Goal: Task Accomplishment & Management: Use online tool/utility

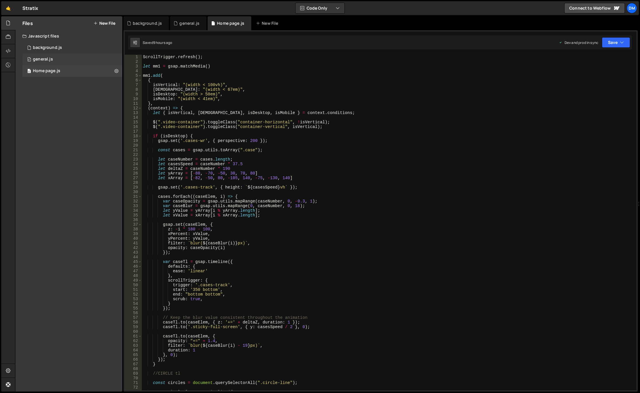
click at [51, 56] on div "0 general.js 0" at bounding box center [72, 60] width 100 height 12
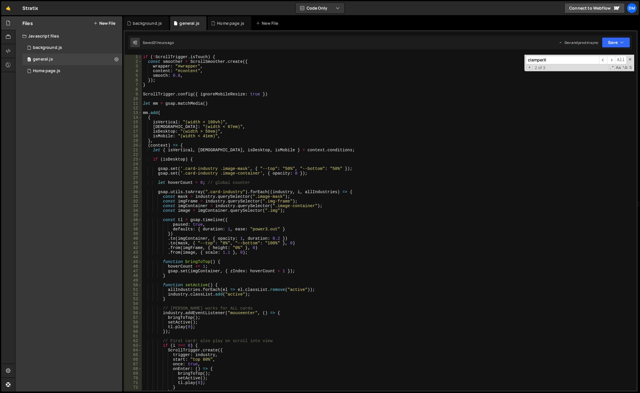
click at [372, 205] on div "if ( ! ScrollTrigger . isTouch ) { const smoother = ScrollSmoother . create ({ …" at bounding box center [388, 227] width 492 height 345
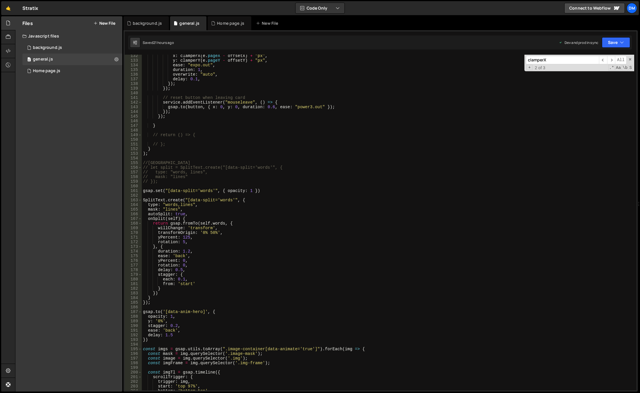
scroll to position [629, 0]
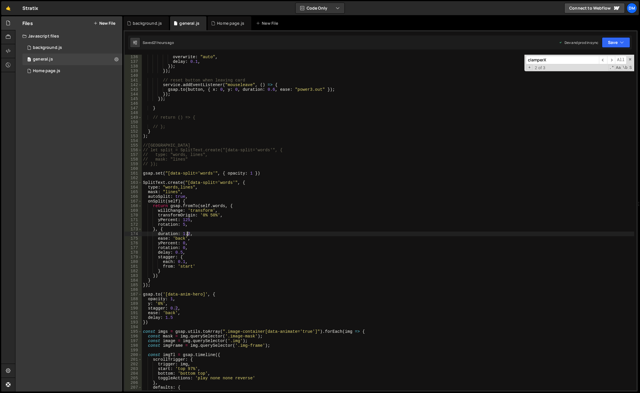
click at [187, 234] on div "overwrite : "auto" , delay : 0.1 , }) ; }) ; // reset button when leaving card …" at bounding box center [388, 227] width 492 height 345
click at [354, 191] on div "overwrite : "auto" , delay : 0.1 , }) ; }) ; // reset button when leaving card …" at bounding box center [388, 227] width 492 height 345
click at [606, 44] on button "Save" at bounding box center [616, 42] width 28 height 10
click at [602, 62] on div "Saved 21 hours ago" at bounding box center [596, 63] width 61 height 7
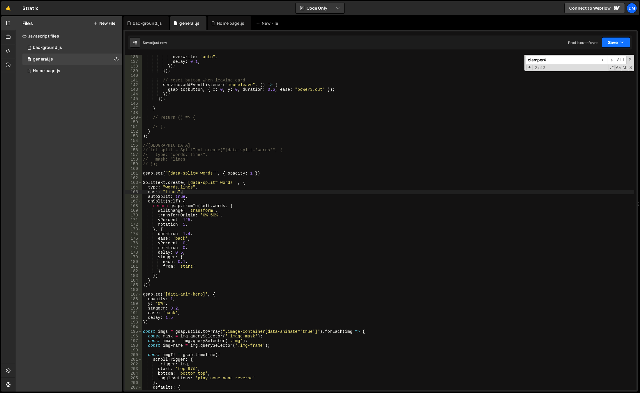
click at [618, 44] on button "Save" at bounding box center [616, 42] width 28 height 10
click at [599, 74] on div "Save to Production S" at bounding box center [596, 76] width 61 height 6
click at [378, 372] on div "overwrite : "auto" , delay : 0.1 , }) ; }) ; // reset button when leaving card …" at bounding box center [388, 227] width 492 height 345
drag, startPoint x: 218, startPoint y: 187, endPoint x: 222, endPoint y: 188, distance: 4.2
click at [218, 187] on div "overwrite : "auto" , delay : 0.1 , }) ; }) ; // reset button when leaving card …" at bounding box center [388, 227] width 492 height 345
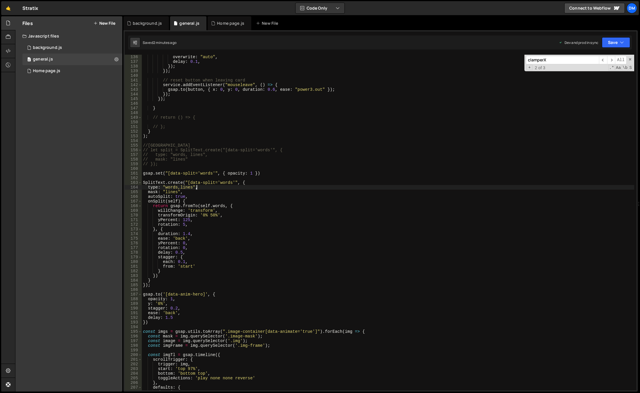
click at [233, 183] on div "overwrite : "auto" , delay : 0.1 , }) ; }) ; // reset button when leaving card …" at bounding box center [388, 227] width 492 height 345
drag, startPoint x: 187, startPoint y: 182, endPoint x: 232, endPoint y: 184, distance: 45.4
click at [232, 184] on div "overwrite : "auto" , delay : 0.1 , }) ; }) ; // reset button when leaving card …" at bounding box center [388, 227] width 492 height 345
click at [233, 183] on div "overwrite : "auto" , delay : 0.1 , }) ; }) ; // reset button when leaving card …" at bounding box center [388, 223] width 492 height 336
paste textarea "[data-split='words'"
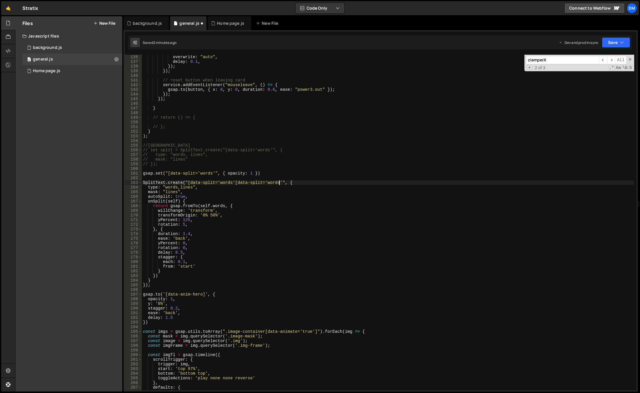
click at [253, 183] on div "overwrite : "auto" , delay : 0.1 , }) ; }) ; // reset button when leaving card …" at bounding box center [388, 227] width 492 height 345
click at [267, 180] on div "overwrite : "auto" , delay : 0.1 , }) ; }) ; // reset button when leaving card …" at bounding box center [388, 227] width 492 height 345
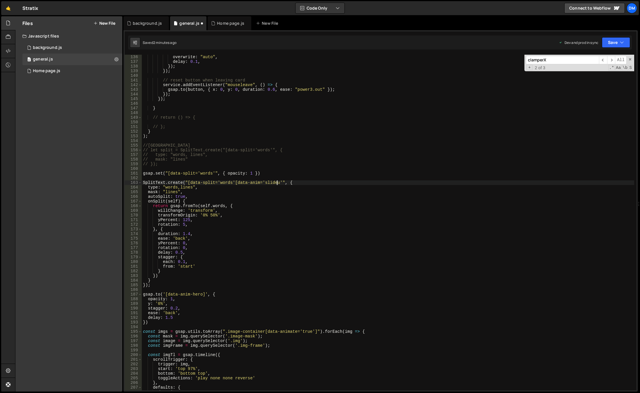
scroll to position [0, 9]
click at [265, 210] on div "overwrite : "auto" , delay : 0.1 , }) ; }) ; // reset button when leaving card …" at bounding box center [388, 227] width 492 height 345
click at [618, 42] on button "Save" at bounding box center [616, 42] width 28 height 10
click at [233, 183] on div "overwrite : "auto" , delay : 0.1 , }) ; }) ; // reset button when leaving card …" at bounding box center [388, 227] width 492 height 345
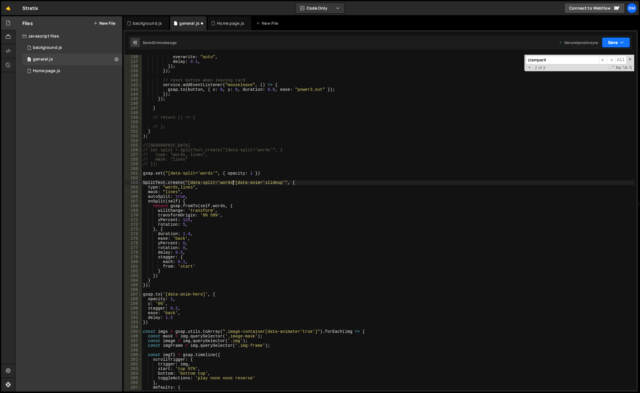
click at [617, 47] on button "Save" at bounding box center [616, 42] width 28 height 10
click at [593, 79] on div "Saved 2 minutes ago" at bounding box center [596, 82] width 61 height 7
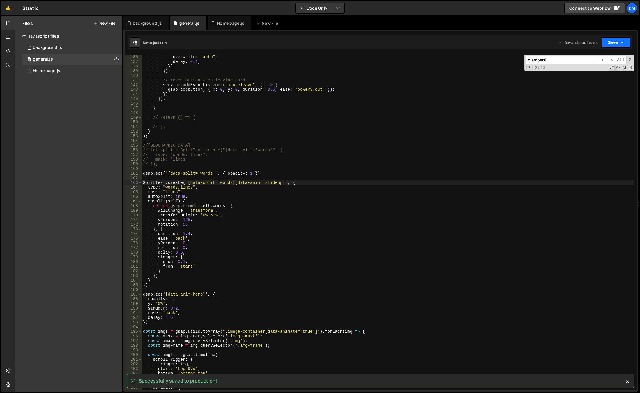
click at [604, 42] on button "Save" at bounding box center [616, 42] width 28 height 10
click at [601, 57] on div "Save to Staging S" at bounding box center [596, 57] width 61 height 6
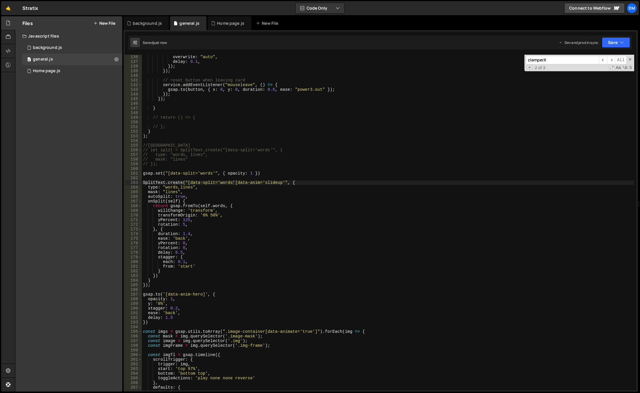
click at [387, 334] on div "overwrite : "auto" , delay : 0.1 , }) ; }) ; // reset button when leaving card …" at bounding box center [388, 227] width 492 height 345
click at [285, 187] on div "overwrite : "auto" , delay : 0.1 , }) ; }) ; // reset button when leaving card …" at bounding box center [388, 227] width 492 height 345
click at [295, 182] on div "overwrite : "auto" , delay : 0.1 , }) ; }) ; // reset button when leaving card …" at bounding box center [388, 227] width 492 height 345
click at [162, 280] on div "overwrite : "auto" , delay : 0.1 , }) ; }) ; // reset button when leaving card …" at bounding box center [388, 227] width 492 height 345
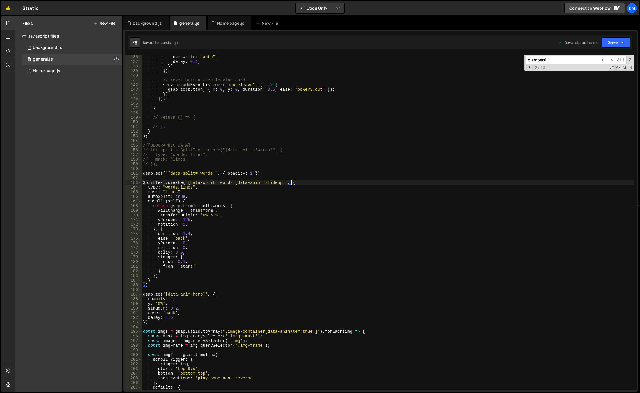
scroll to position [0, 0]
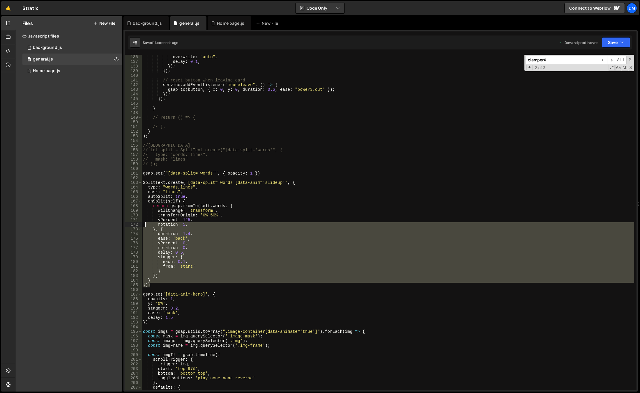
drag, startPoint x: 157, startPoint y: 285, endPoint x: 146, endPoint y: 226, distance: 60.1
click at [146, 226] on div "overwrite : "auto" , delay : 0.1 , }) ; }) ; // reset button when leaving card …" at bounding box center [388, 227] width 492 height 345
click at [241, 230] on div "overwrite : "auto" , delay : 0.1 , }) ; }) ; // reset button when leaving card …" at bounding box center [388, 223] width 492 height 336
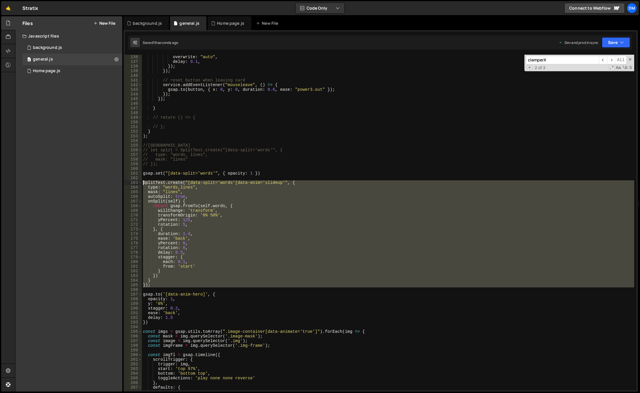
drag, startPoint x: 155, startPoint y: 288, endPoint x: 133, endPoint y: 184, distance: 105.9
click at [133, 184] on div "}, { 136 137 138 139 140 141 142 143 144 145 146 147 148 149 150 151 152 153 15…" at bounding box center [381, 223] width 512 height 336
drag, startPoint x: 270, startPoint y: 230, endPoint x: 256, endPoint y: 228, distance: 13.8
click at [270, 230] on div "overwrite : "auto" , delay : 0.1 , }) ; }) ; // reset button when leaving card …" at bounding box center [388, 223] width 492 height 336
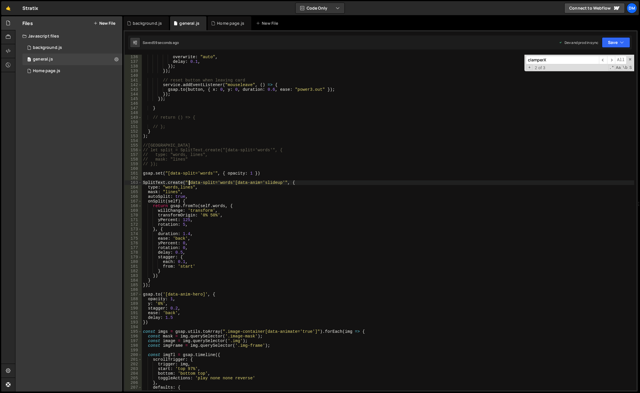
click at [191, 182] on div "overwrite : "auto" , delay : 0.1 , }) ; }) ; // reset button when leaving card …" at bounding box center [388, 227] width 492 height 345
drag, startPoint x: 187, startPoint y: 182, endPoint x: 283, endPoint y: 183, distance: 96.0
click at [283, 183] on div "overwrite : "auto" , delay : 0.1 , }) ; }) ; // reset button when leaving card …" at bounding box center [388, 227] width 492 height 345
paste textarea ""[data-split='words'][data-anim='slideup']"
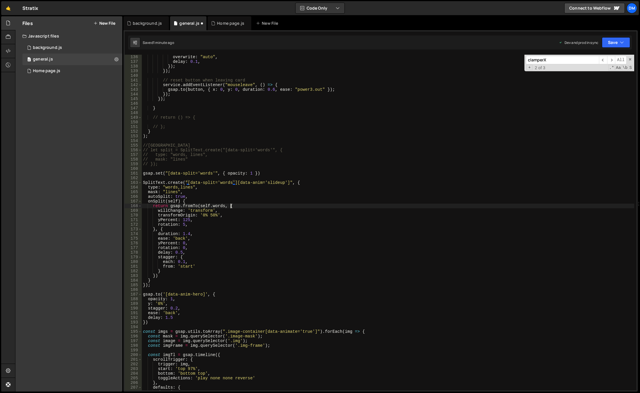
click at [274, 206] on div "overwrite : "auto" , delay : 0.1 , }) ; }) ; // reset button when leaving card …" at bounding box center [388, 227] width 492 height 345
drag, startPoint x: 617, startPoint y: 42, endPoint x: 616, endPoint y: 44, distance: 3.0
click at [617, 42] on button "Save" at bounding box center [616, 42] width 28 height 10
click at [594, 72] on button "Save to Production S Saved 1 minute ago" at bounding box center [596, 79] width 70 height 19
click at [605, 42] on button "Save" at bounding box center [612, 42] width 35 height 10
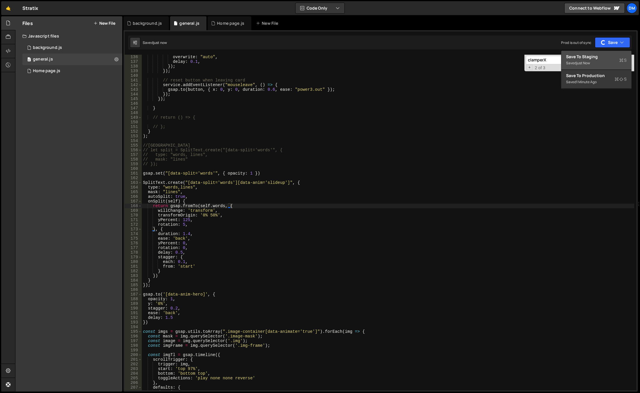
click at [595, 56] on div "Save to Staging S" at bounding box center [596, 57] width 61 height 6
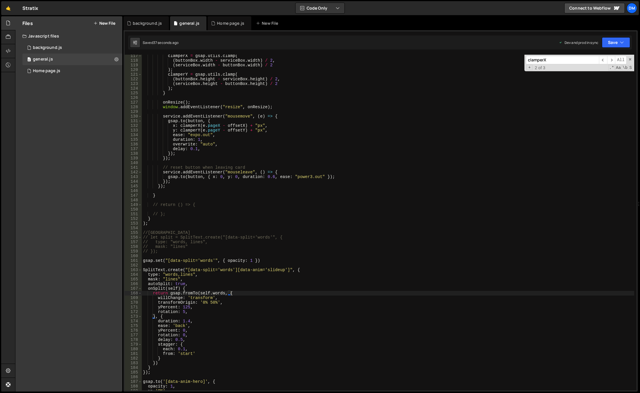
click at [276, 269] on div "clamperX = gsap . utils . clamp ( ( buttonBox . width - serviceBox . width ) / …" at bounding box center [388, 226] width 492 height 345
click at [401, 218] on div "clamperX = gsap . utils . clamp ( ( buttonBox . width - serviceBox . width ) / …" at bounding box center [388, 226] width 492 height 345
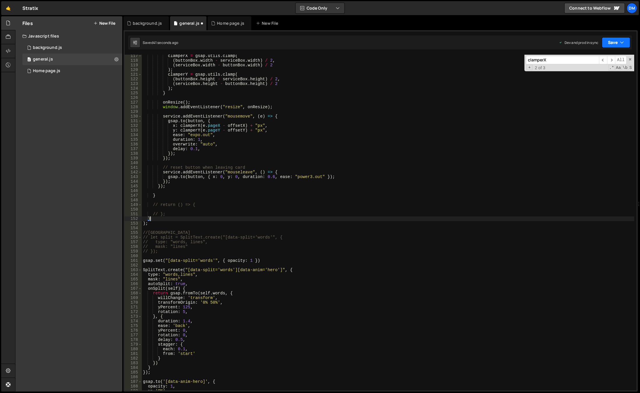
click at [619, 41] on button "Save" at bounding box center [616, 42] width 28 height 10
click at [600, 74] on div "Save to Production S" at bounding box center [596, 76] width 61 height 6
click at [614, 44] on button "Save" at bounding box center [612, 42] width 35 height 10
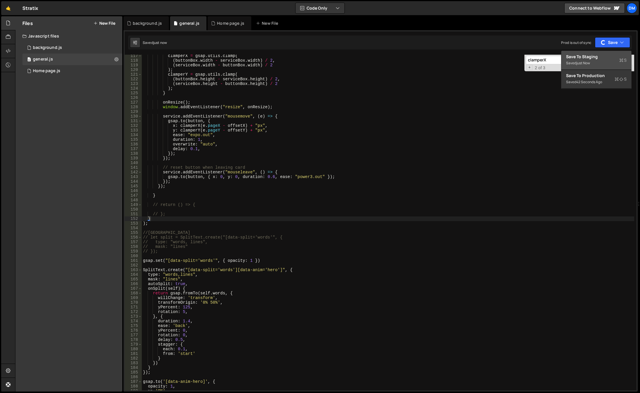
click at [599, 62] on div "Saved just now" at bounding box center [596, 63] width 61 height 7
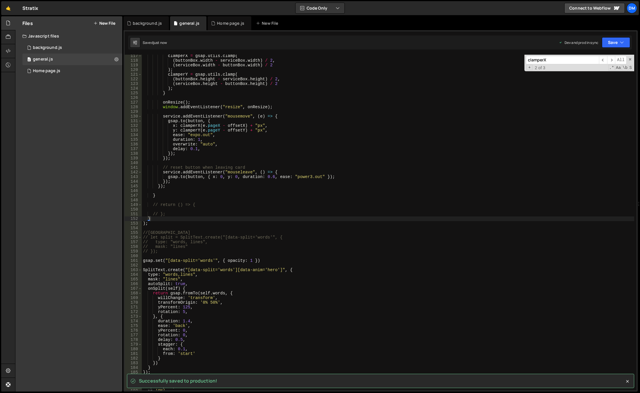
scroll to position [559, 0]
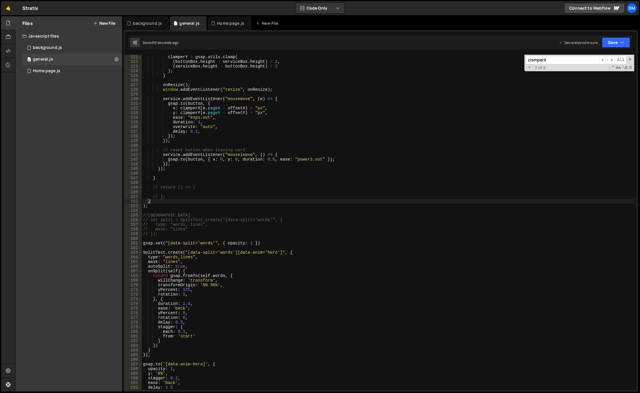
click at [454, 340] on div "clamperY = gsap . utils . clamp ( ( buttonBox . height - serviceBox . height ) …" at bounding box center [388, 227] width 492 height 345
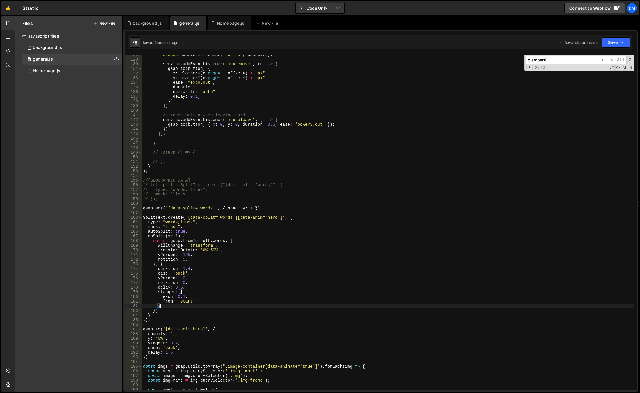
click at [259, 264] on div "window . addEventListener ( "resize" , onResize ) ; service . addEventListener …" at bounding box center [388, 224] width 492 height 345
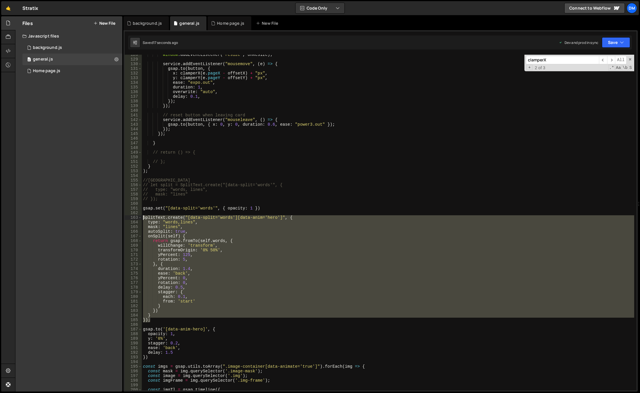
drag, startPoint x: 155, startPoint y: 321, endPoint x: 127, endPoint y: 216, distance: 109.0
click at [127, 216] on div "}, { 128 129 130 131 132 133 134 135 136 137 138 139 140 141 142 143 144 145 14…" at bounding box center [381, 223] width 512 height 336
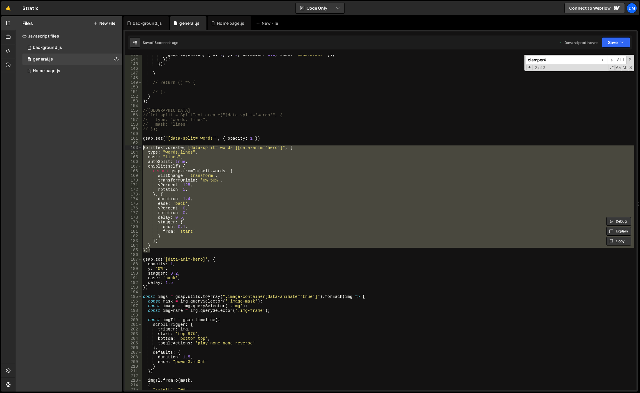
scroll to position [681, 0]
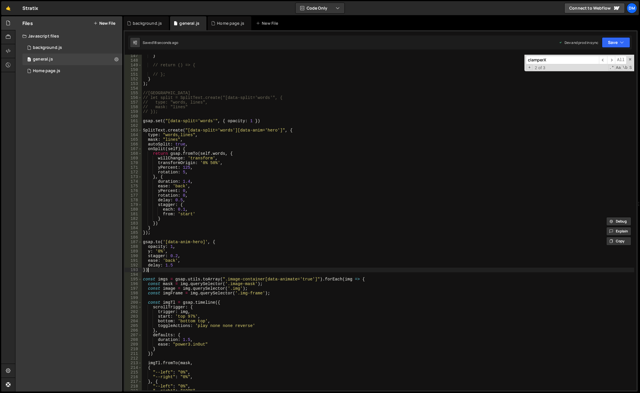
click at [161, 270] on div "} // return () => { // }; } ) ; //split // let split = SplitText.create("[data-…" at bounding box center [388, 226] width 492 height 345
type textarea "});"
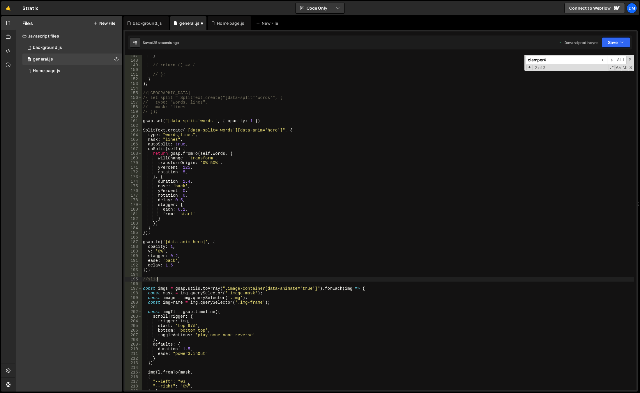
scroll to position [0, 1]
type textarea "//slideup"
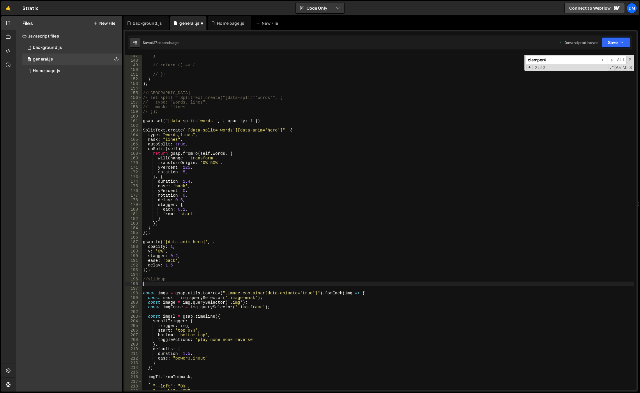
scroll to position [0, 0]
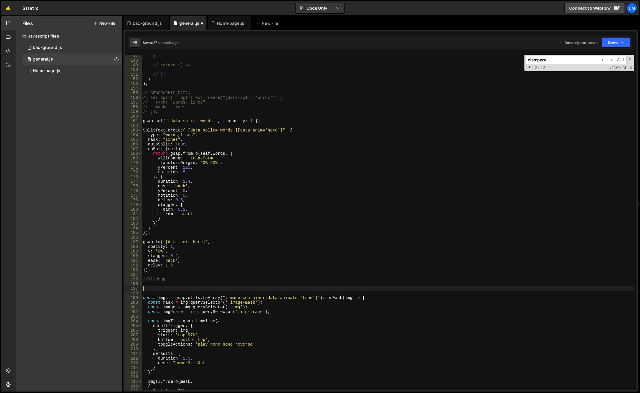
paste textarea "});"
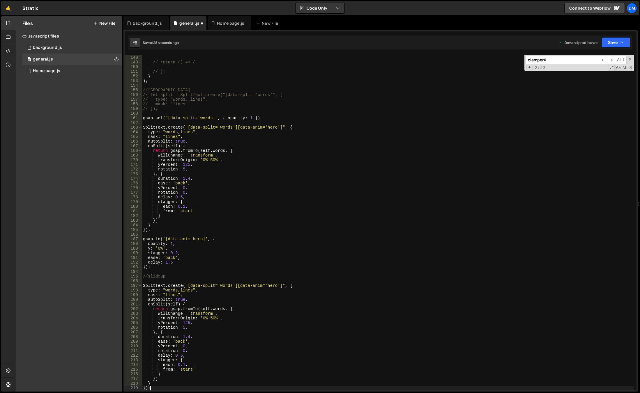
scroll to position [719, 0]
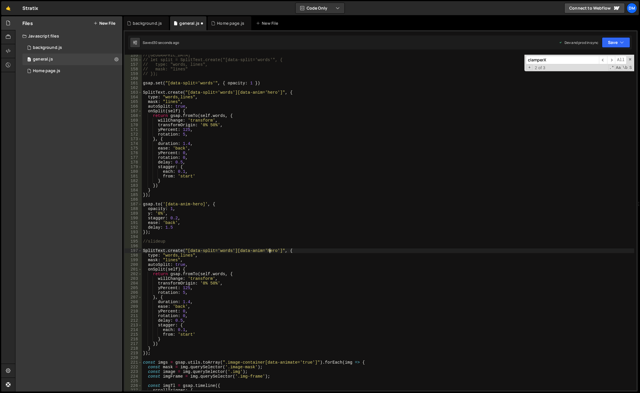
click at [270, 251] on div "//split // let split = SplitText.create("[data-split='words'", { // type: "word…" at bounding box center [388, 225] width 492 height 345
click at [277, 258] on div "slide up local" at bounding box center [306, 262] width 87 height 17
click at [264, 284] on div "//split // let split = SplitText.create("[data-split='words'", { // type: "word…" at bounding box center [388, 225] width 492 height 345
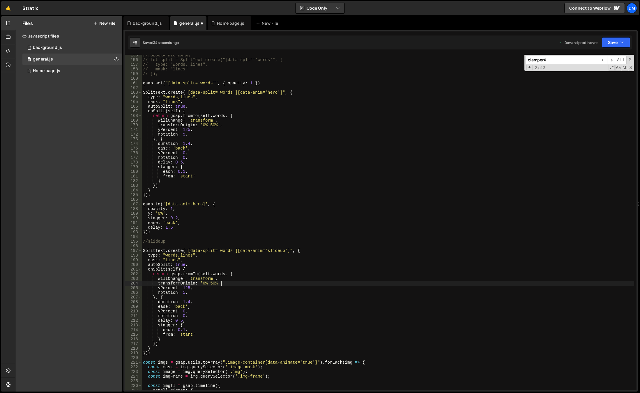
scroll to position [0, 5]
click at [212, 274] on div "//split // let split = SplitText.create("[data-split='words'", { // type: "word…" at bounding box center [388, 225] width 492 height 345
click at [195, 298] on div "//split // let split = SplitText.create("[data-split='words'", { // type: "word…" at bounding box center [388, 225] width 492 height 345
click at [198, 317] on div "//split // let split = SplitText.create("[data-split='words'", { // type: "word…" at bounding box center [388, 225] width 492 height 345
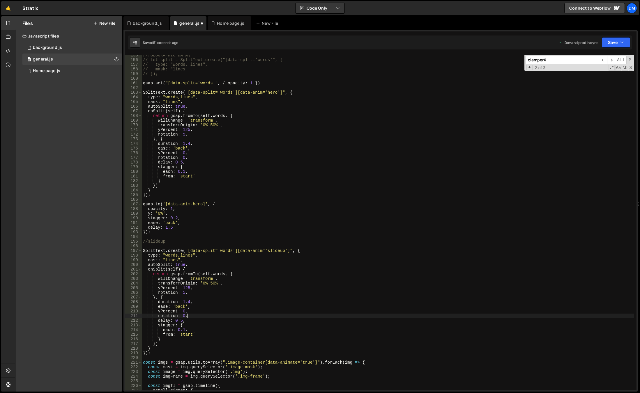
type textarea "rotation: 0,"
type textarea "scrollTrigger: {}"
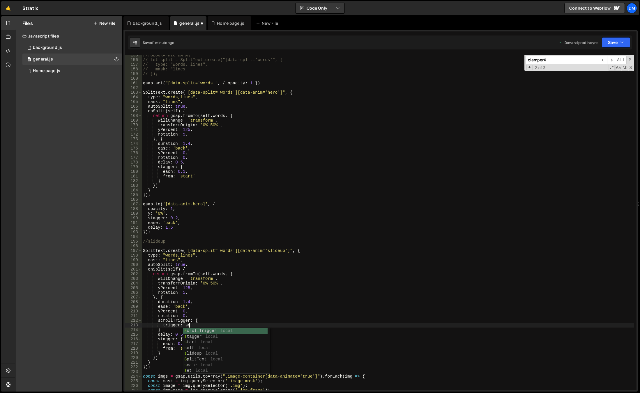
scroll to position [0, 3]
type textarea "trigger: self,"
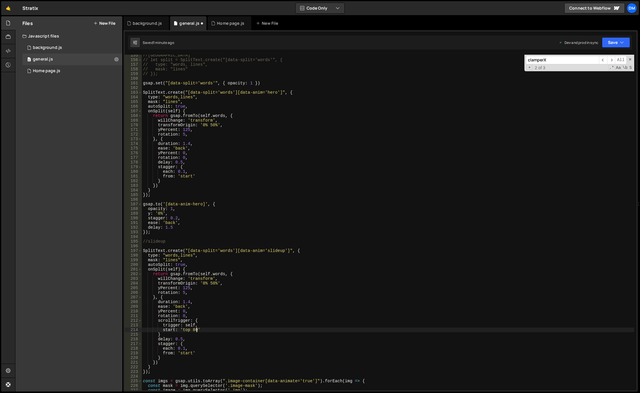
scroll to position [0, 3]
type textarea "start: 'top 80%',"
type textarea "markers: true"
drag, startPoint x: 618, startPoint y: 41, endPoint x: 596, endPoint y: 62, distance: 30.3
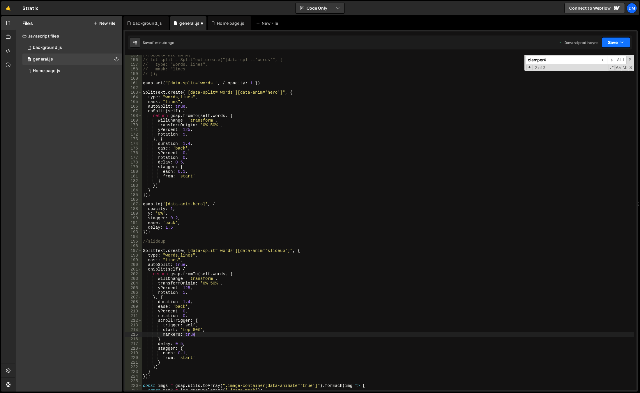
click at [618, 41] on button "Save" at bounding box center [616, 42] width 28 height 10
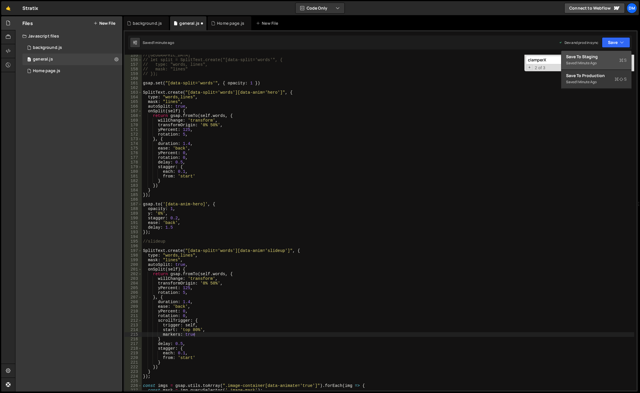
click at [594, 64] on div "1 minute ago" at bounding box center [586, 63] width 20 height 5
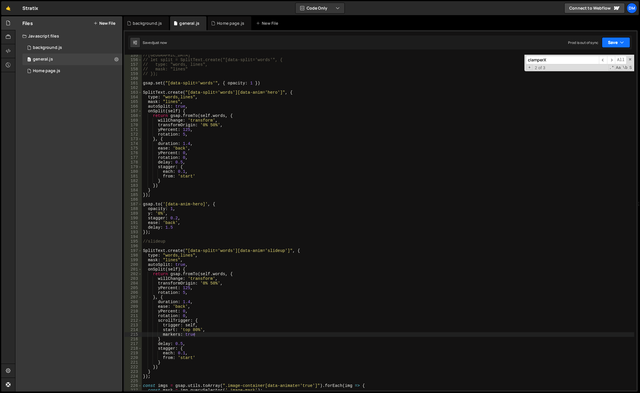
drag, startPoint x: 618, startPoint y: 39, endPoint x: 597, endPoint y: 68, distance: 35.6
click at [618, 40] on button "Save" at bounding box center [616, 42] width 28 height 10
click at [590, 77] on div "Save to Production S" at bounding box center [596, 76] width 61 height 6
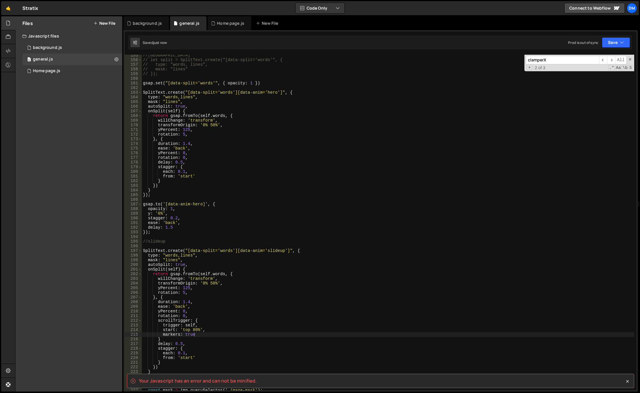
scroll to position [0, 0]
click at [376, 239] on div "//split // let split = SplitText.create("[data-split='words'", { // type: "word…" at bounding box center [388, 225] width 492 height 345
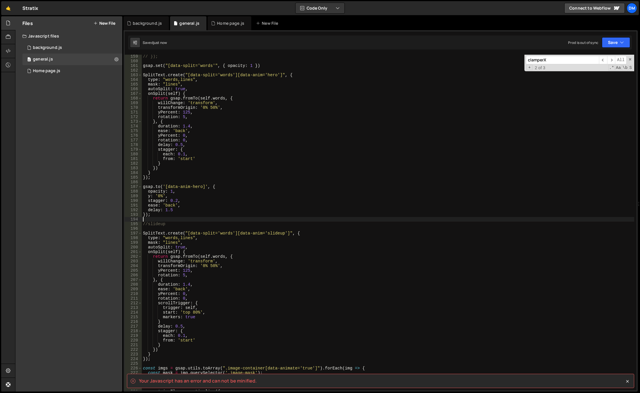
scroll to position [754, 0]
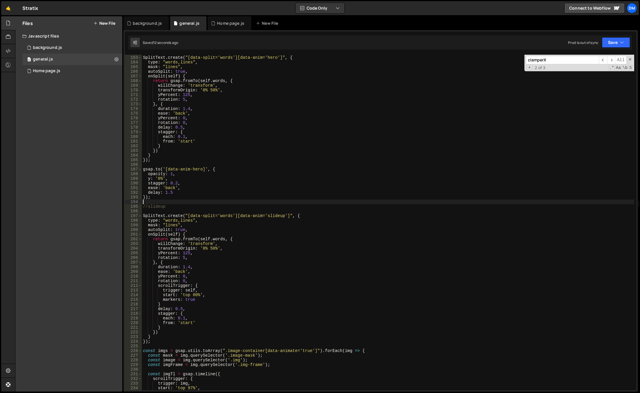
drag, startPoint x: 213, startPoint y: 229, endPoint x: 261, endPoint y: 226, distance: 48.1
click at [213, 229] on div "SplitText . create ( "[data-split='words'][data-anim='hero']" , { type : "words…" at bounding box center [388, 223] width 492 height 345
type textarea "autoSplit: true,"
click at [297, 212] on div "SplitText . create ( "[data-split='words'][data-anim='hero']" , { type : "words…" at bounding box center [388, 223] width 492 height 345
click at [297, 215] on div "SplitText . create ( "[data-split='words'][data-anim='hero']" , { type : "words…" at bounding box center [388, 223] width 492 height 345
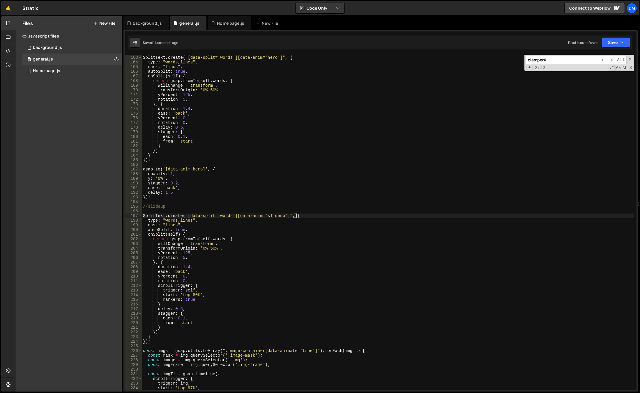
click at [229, 320] on div "SplitText . create ( "[data-split='words'][data-anim='hero']" , { type : "words…" at bounding box center [388, 223] width 492 height 345
click at [175, 303] on div "SplitText . create ( "[data-split='words'][data-anim='hero']" , { type : "words…" at bounding box center [388, 223] width 492 height 345
drag, startPoint x: 606, startPoint y: 39, endPoint x: 601, endPoint y: 55, distance: 17.0
click at [606, 39] on button "Save" at bounding box center [616, 42] width 28 height 10
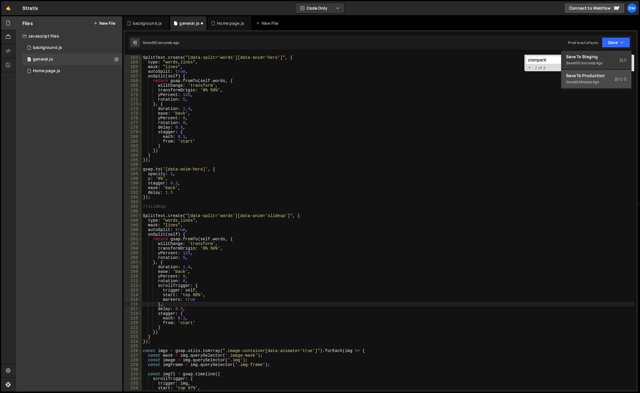
click at [581, 80] on div "2 minutes ago" at bounding box center [587, 81] width 23 height 5
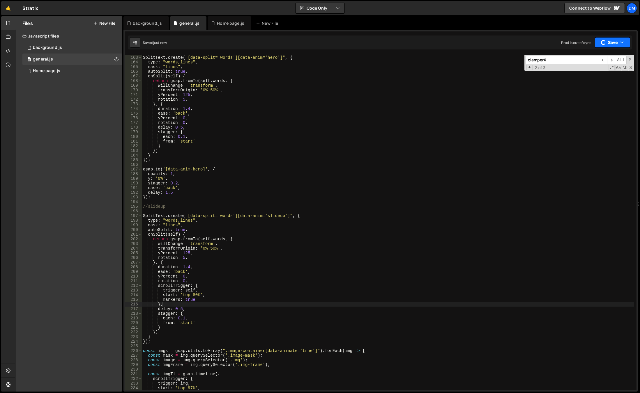
click at [615, 40] on button "Save" at bounding box center [612, 42] width 35 height 10
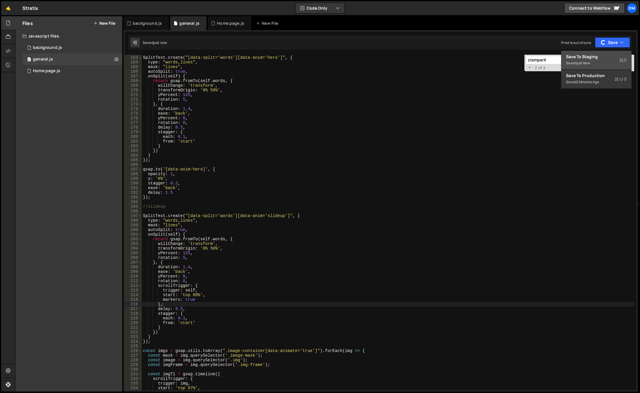
click at [607, 54] on button "Save to Staging S Saved just now" at bounding box center [596, 60] width 70 height 19
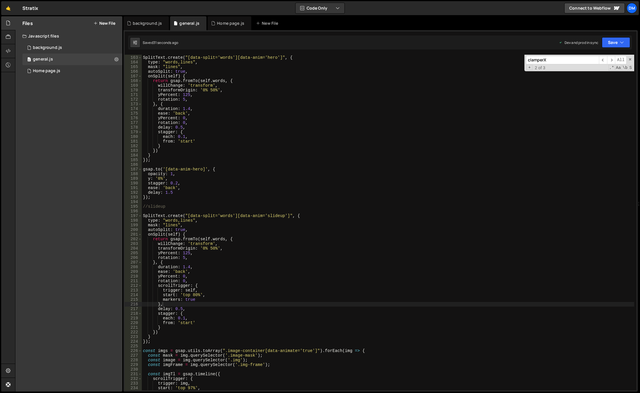
click at [457, 322] on div "SplitText . create ( "[data-split='words'][data-anim='hero']" , { type : "words…" at bounding box center [388, 223] width 492 height 345
click at [259, 296] on div "SplitText . create ( "[data-split='words'][data-anim='hero']" , { type : "words…" at bounding box center [388, 223] width 492 height 345
click at [171, 326] on div "SplitText . create ( "[data-split='words'][data-anim='hero']" , { type : "words…" at bounding box center [388, 223] width 492 height 345
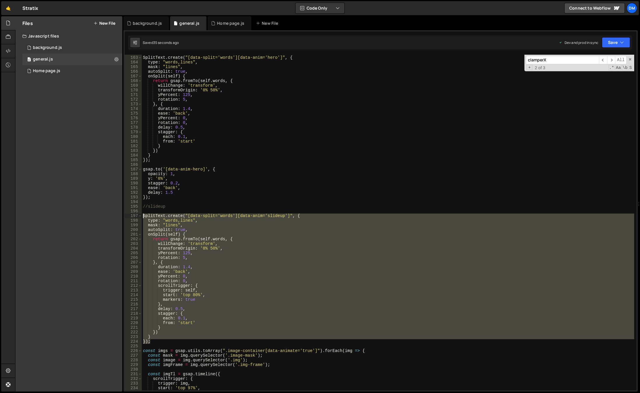
drag, startPoint x: 155, startPoint y: 343, endPoint x: 123, endPoint y: 214, distance: 133.0
click at [123, 214] on div "Files New File Javascript files 0 background.js 0 0 general.js 0 0 Home page.js…" at bounding box center [327, 204] width 625 height 376
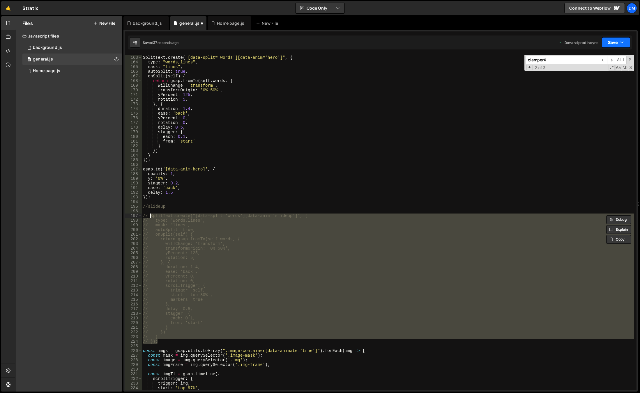
click at [621, 42] on icon "button" at bounding box center [622, 43] width 4 height 6
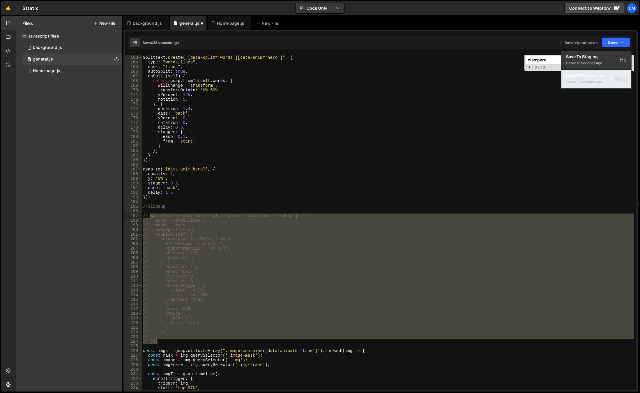
click at [578, 79] on div "Saved 37 seconds ago" at bounding box center [596, 82] width 61 height 7
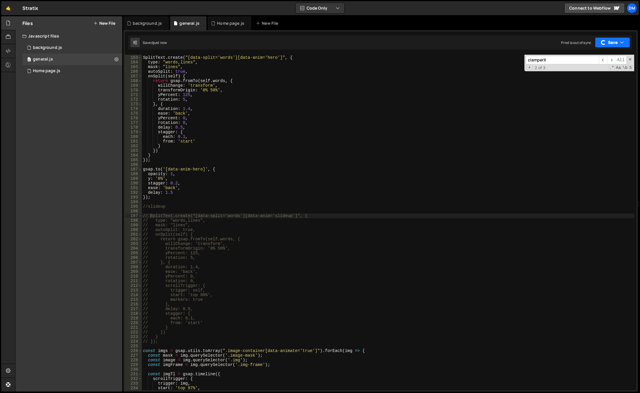
click at [606, 43] on button "Save" at bounding box center [612, 42] width 35 height 10
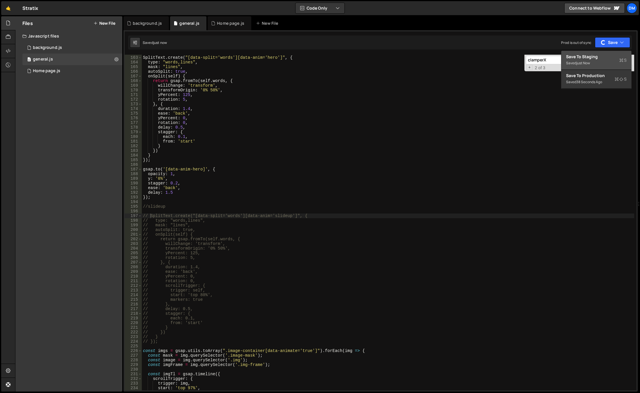
click at [590, 59] on div "Save to Staging S" at bounding box center [596, 57] width 61 height 6
click at [293, 330] on div "SplitText . create ( "[data-split='words'][data-anim='hero']" , { type : "words…" at bounding box center [388, 223] width 492 height 345
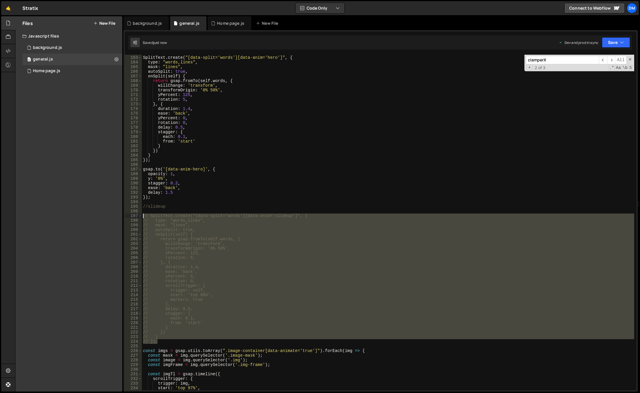
drag, startPoint x: 169, startPoint y: 343, endPoint x: 97, endPoint y: 217, distance: 145.5
click at [97, 217] on div "Files New File Javascript files 0 background.js 0 0 general.js 0 0 Home page.js…" at bounding box center [327, 204] width 625 height 376
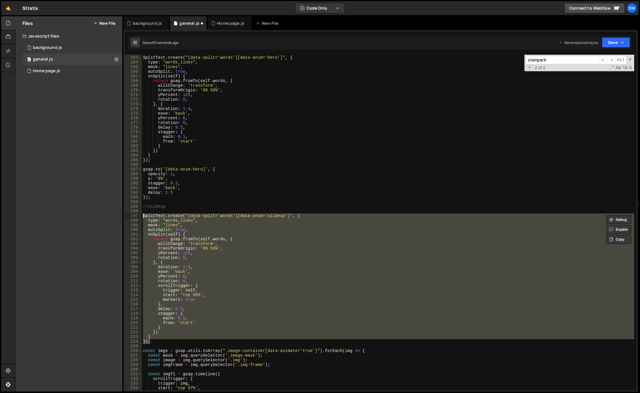
click at [504, 187] on div "SplitText . create ( "[data-split='words'][data-anim='hero']" , { type : "words…" at bounding box center [388, 223] width 492 height 345
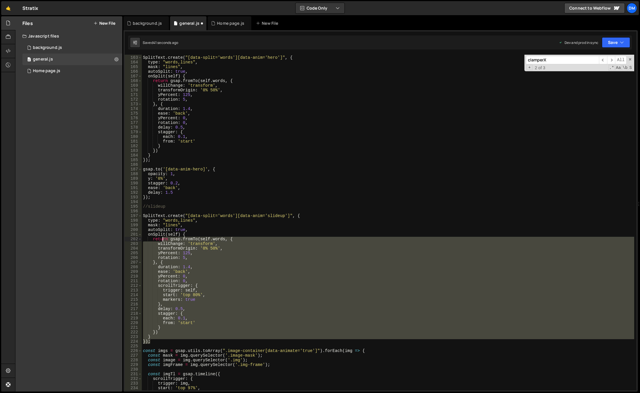
scroll to position [684, 0]
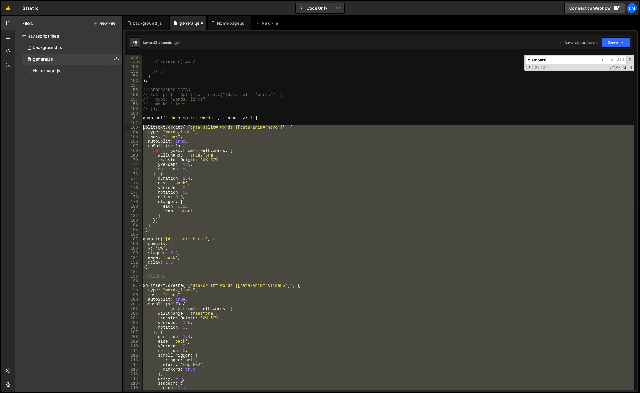
drag, startPoint x: 154, startPoint y: 337, endPoint x: 133, endPoint y: 130, distance: 208.8
click at [133, 130] on div "ease: 'back', 147 148 149 150 151 152 153 154 155 156 157 158 159 160 161 162 1…" at bounding box center [381, 223] width 512 height 336
click at [342, 237] on div "} // return () => { // }; } ) ; //split // let split = SplitText.create("[data-…" at bounding box center [388, 223] width 492 height 336
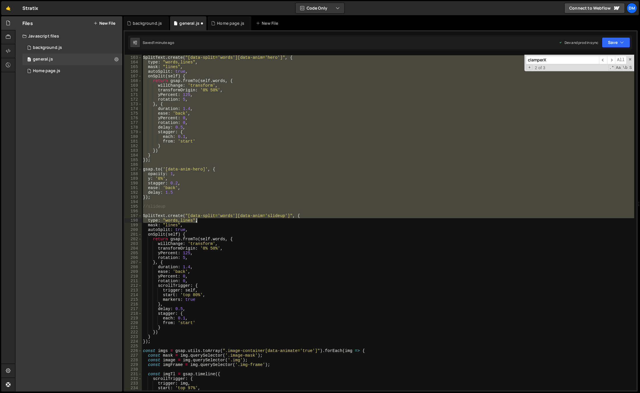
scroll to position [754, 0]
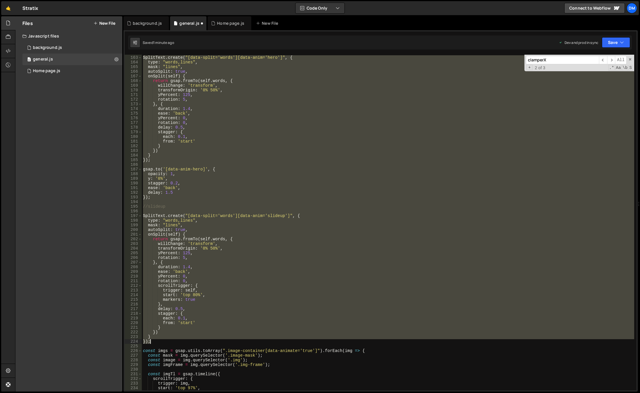
drag, startPoint x: 144, startPoint y: 127, endPoint x: 182, endPoint y: 343, distance: 219.0
click at [182, 343] on div "SplitText . create ( "[data-split='words'][data-anim='hero']" , { type : "words…" at bounding box center [388, 223] width 492 height 345
paste textarea
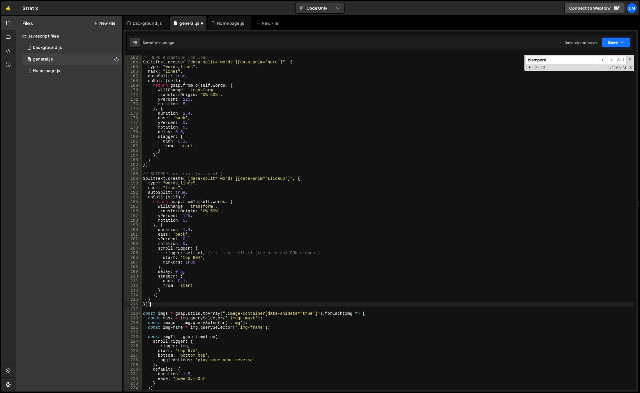
click at [627, 42] on button "Save" at bounding box center [616, 42] width 28 height 10
click at [588, 83] on div "1 minute ago" at bounding box center [586, 81] width 20 height 5
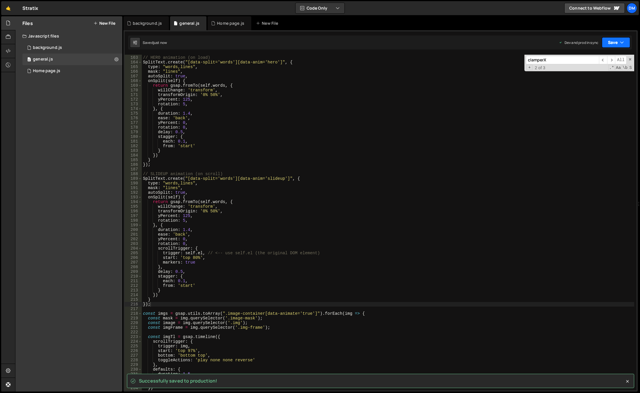
click at [602, 42] on button "Save" at bounding box center [616, 42] width 28 height 10
click at [594, 61] on div "Saved just now" at bounding box center [596, 63] width 61 height 7
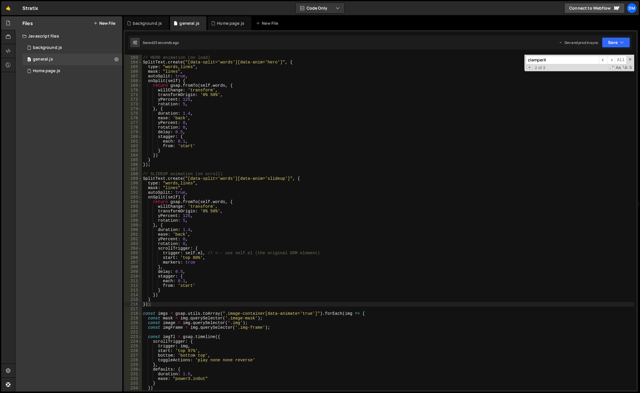
click at [389, 353] on div "// HERO animation (on load) SplitText . create ( "[data-split='words'][data-ani…" at bounding box center [388, 223] width 492 height 345
click at [407, 292] on div "// HERO animation (on load) SplitText . create ( "[data-split='words'][data-ani…" at bounding box center [388, 223] width 492 height 345
type textarea "}"
type input "markers"
click at [72, 72] on div "0 Home page.js 0" at bounding box center [72, 71] width 100 height 12
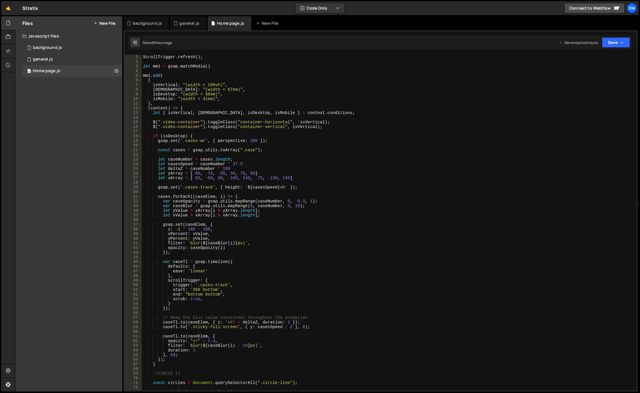
type textarea "},"
click at [579, 102] on div "ScrollTrigger . refresh ( ) ; let mm1 = gsap . matchMedia ( ) mm1 . add ( { isV…" at bounding box center [388, 227] width 492 height 345
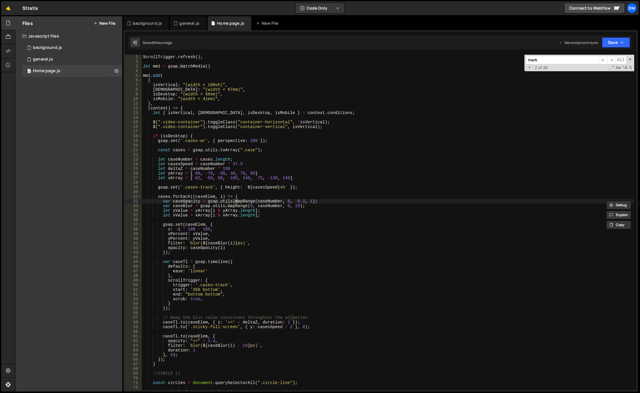
scroll to position [982, 0]
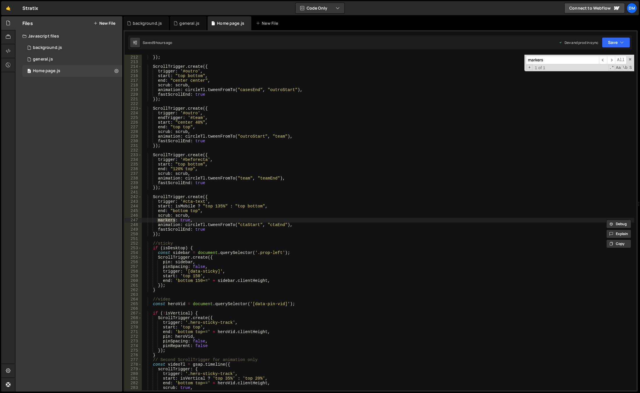
type input "markers"
click at [210, 217] on div "fastScrollEnd : true }) ; ScrollTrigger . create ({ trigger : '#outro' , start …" at bounding box center [388, 222] width 492 height 345
drag, startPoint x: 198, startPoint y: 220, endPoint x: 131, endPoint y: 220, distance: 67.2
click at [131, 220] on div "scrub: scrub, 211 212 213 214 215 216 217 218 219 220 221 222 223 224 225 226 2…" at bounding box center [381, 223] width 512 height 336
type textarea "markers: true,"
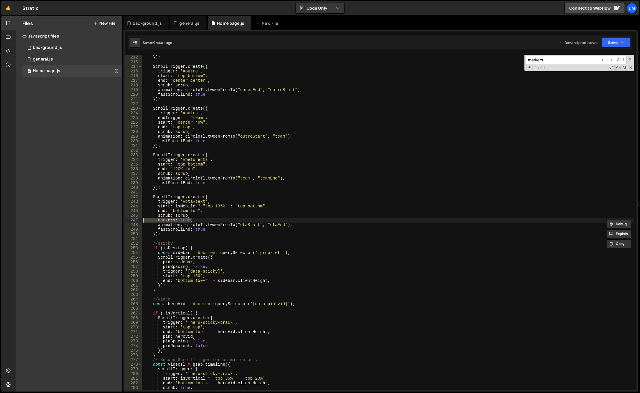
scroll to position [0, 0]
type textarea "scrub: scrub,"
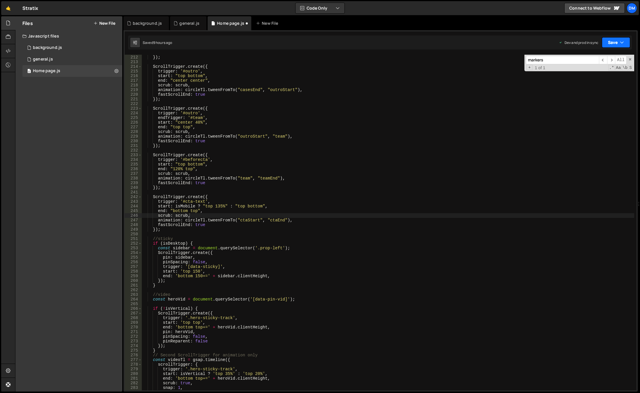
click at [609, 43] on button "Save" at bounding box center [616, 42] width 28 height 10
click at [597, 59] on div "Save to Staging S" at bounding box center [596, 57] width 61 height 6
click at [609, 40] on button "Save" at bounding box center [616, 42] width 28 height 10
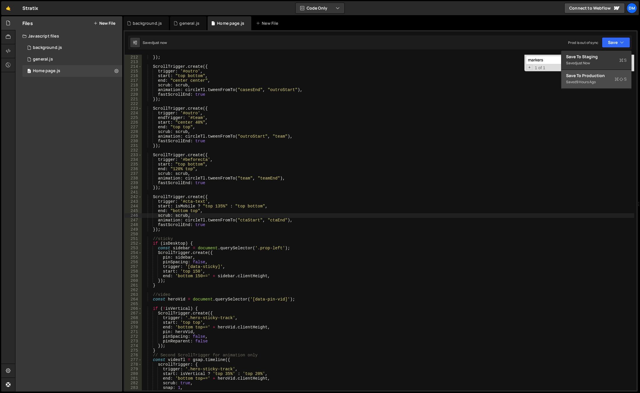
click at [593, 74] on div "Save to Production S" at bounding box center [596, 76] width 61 height 6
click at [66, 59] on div "0 general.js 0" at bounding box center [72, 60] width 100 height 12
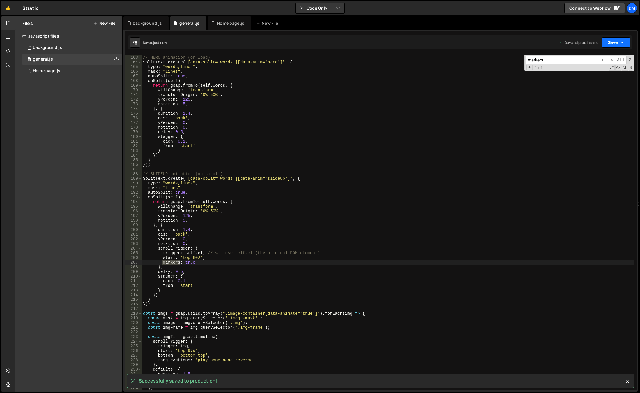
drag, startPoint x: 620, startPoint y: 38, endPoint x: 609, endPoint y: 49, distance: 14.8
click at [619, 39] on button "Save" at bounding box center [616, 42] width 28 height 10
click at [587, 78] on div "Save to Production S" at bounding box center [596, 76] width 61 height 6
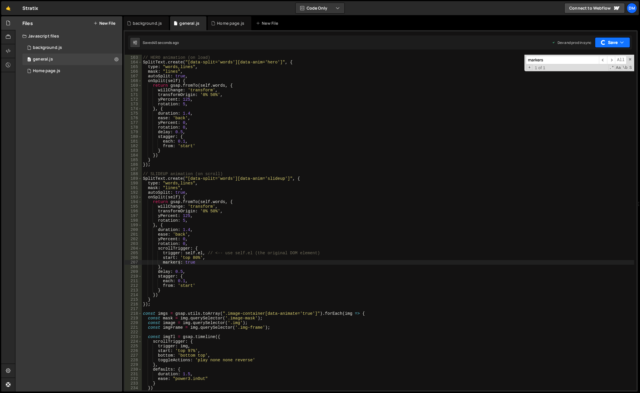
click at [598, 46] on button "Save" at bounding box center [612, 42] width 35 height 10
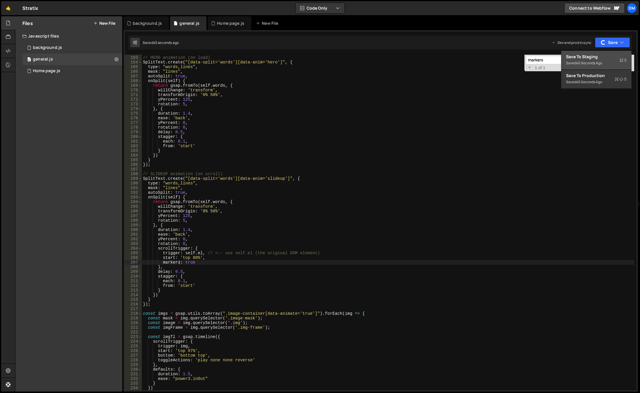
click at [585, 64] on div "45 seconds ago" at bounding box center [589, 63] width 26 height 5
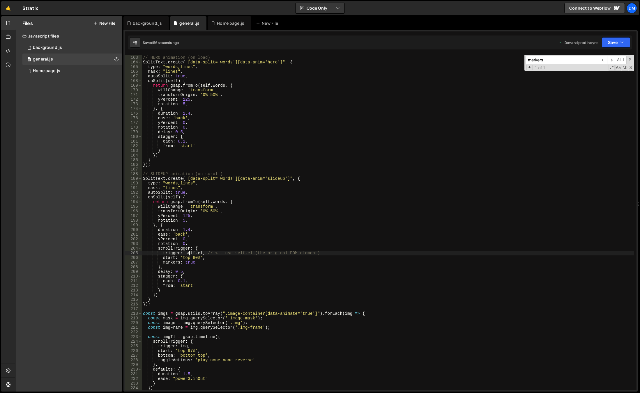
click at [189, 253] on div "// HERO animation (on load) SplitText . create ( "[data-split='words'][data-ani…" at bounding box center [388, 223] width 492 height 345
click at [274, 242] on div "// HERO animation (on load) SplitText . create ( "[data-split='words'][data-ani…" at bounding box center [388, 223] width 492 height 345
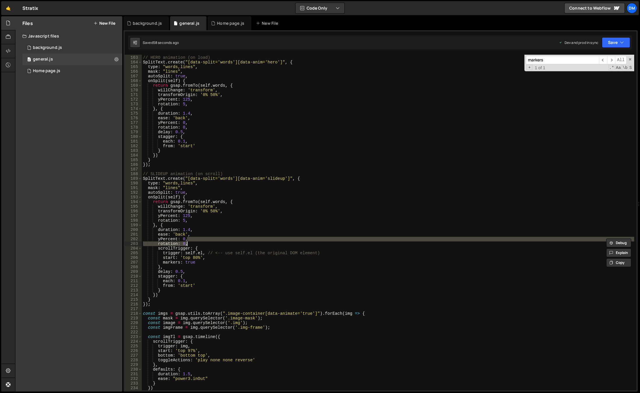
click at [327, 251] on div "// HERO animation (on load) SplitText . create ( "[data-split='words'][data-ani…" at bounding box center [388, 223] width 492 height 345
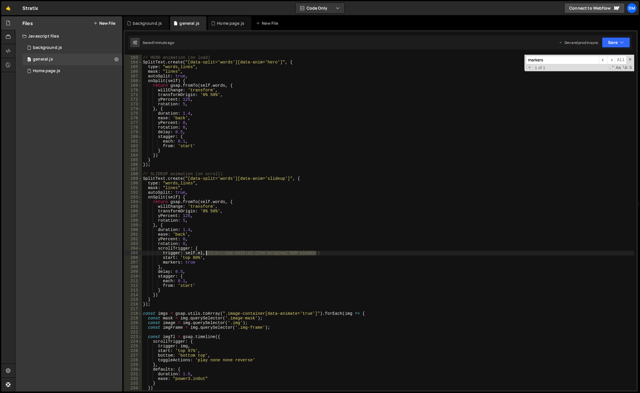
drag, startPoint x: 323, startPoint y: 252, endPoint x: 206, endPoint y: 251, distance: 117.0
click at [206, 251] on div "// HERO animation (on load) SplitText . create ( "[data-split='words'][data-ani…" at bounding box center [388, 223] width 492 height 345
click at [202, 253] on div "// HERO animation (on load) SplitText . create ( "[data-split='words'][data-ani…" at bounding box center [388, 223] width 492 height 345
click at [340, 242] on div "// HERO animation (on load) SplitText . create ( "[data-split='words'][data-ani…" at bounding box center [388, 223] width 492 height 345
click at [622, 43] on icon "button" at bounding box center [622, 43] width 4 height 6
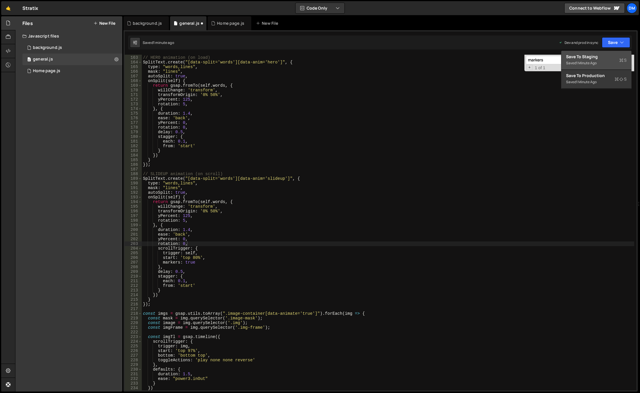
click at [593, 59] on div "Save to Staging S" at bounding box center [596, 57] width 61 height 6
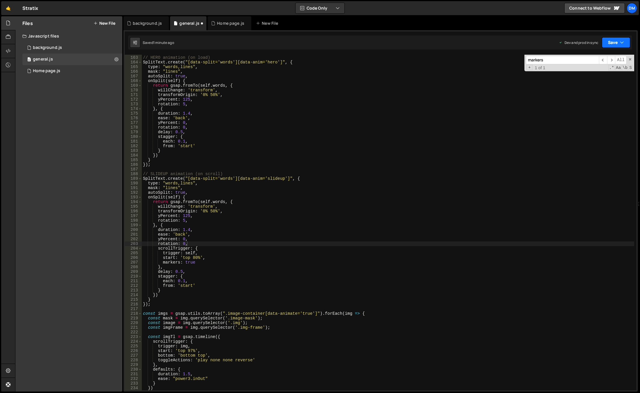
click at [611, 43] on button "Save" at bounding box center [616, 42] width 28 height 10
click at [589, 79] on div "Saved 1 minute ago" at bounding box center [596, 82] width 61 height 7
click at [394, 345] on div "// HERO animation (on load) SplitText . create ( "[data-split='words'][data-ani…" at bounding box center [388, 223] width 492 height 345
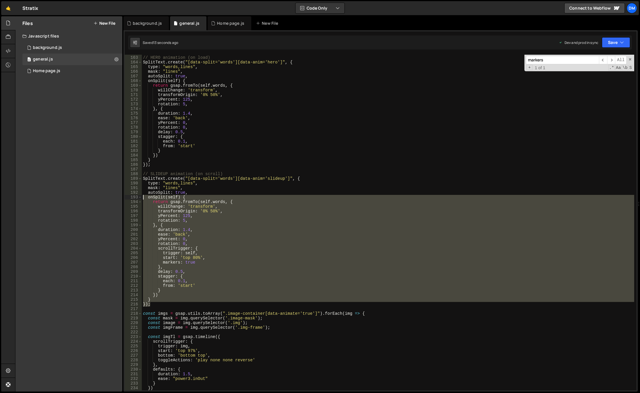
drag, startPoint x: 154, startPoint y: 306, endPoint x: 127, endPoint y: 192, distance: 117.2
click at [127, 192] on div "trigger: img, 162 163 164 165 166 167 168 169 170 171 172 173 174 175 176 177 1…" at bounding box center [381, 223] width 512 height 336
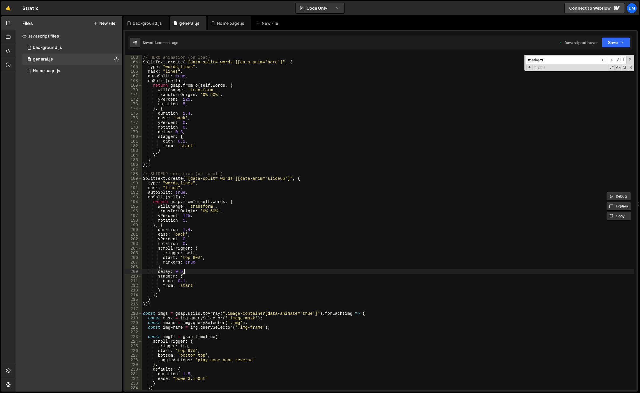
click at [211, 272] on div "// HERO animation (on load) SplitText . create ( "[data-split='words'][data-ani…" at bounding box center [388, 223] width 492 height 345
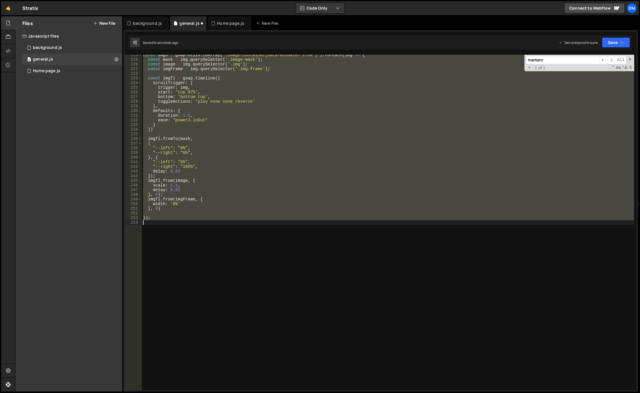
scroll to position [782, 0]
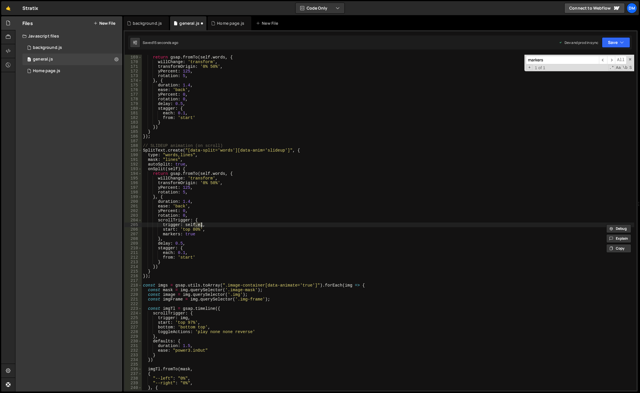
click at [210, 267] on div "onSplit ( self ) { return gsap . fromTo ( self . words , { willChange : 'transf…" at bounding box center [388, 222] width 492 height 345
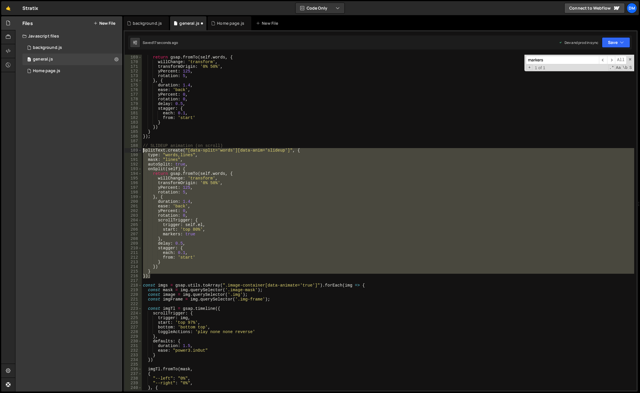
drag, startPoint x: 157, startPoint y: 275, endPoint x: 127, endPoint y: 150, distance: 129.0
click at [127, 150] on div "}) 168 169 170 171 172 173 174 175 176 177 178 179 180 181 182 183 184 185 186 …" at bounding box center [381, 223] width 512 height 336
click at [218, 239] on div "onSplit ( self ) { return gsap . fromTo ( self . words , { willChange : 'transf…" at bounding box center [388, 223] width 492 height 336
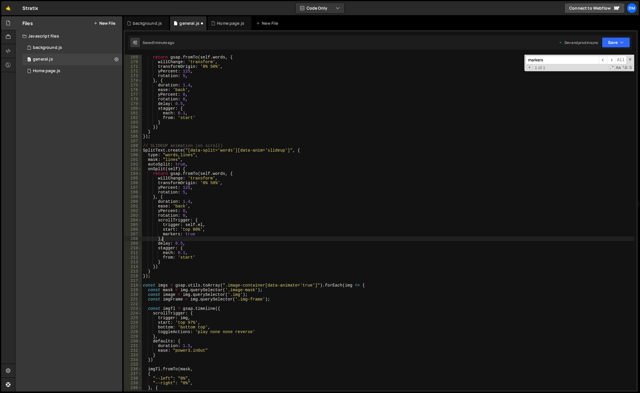
click at [192, 226] on div "onSplit ( self ) { return gsap . fromTo ( self . words , { willChange : 'transf…" at bounding box center [388, 222] width 492 height 345
click at [631, 41] on div "Saved 1 minute ago Dev and prod in sync Upgrade to Edit Save Save to Staging S …" at bounding box center [379, 43] width 503 height 14
click at [624, 45] on button "Save" at bounding box center [616, 42] width 28 height 10
click at [609, 81] on div "Saved 1 minute ago" at bounding box center [596, 82] width 61 height 7
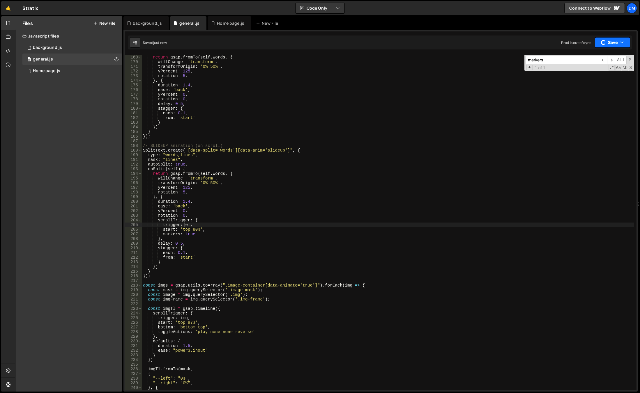
click at [611, 43] on button "Save" at bounding box center [612, 42] width 35 height 10
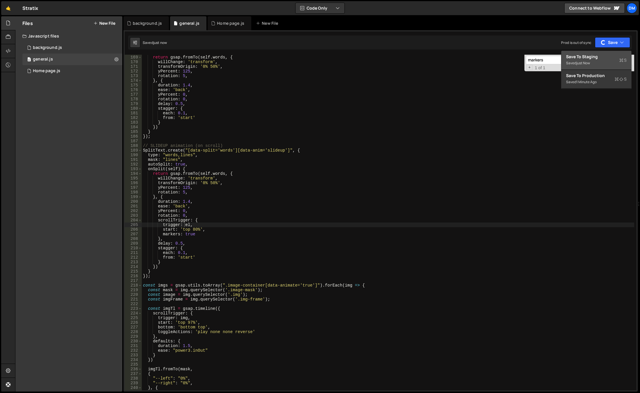
click at [606, 55] on div "Save to Staging S" at bounding box center [596, 57] width 61 height 6
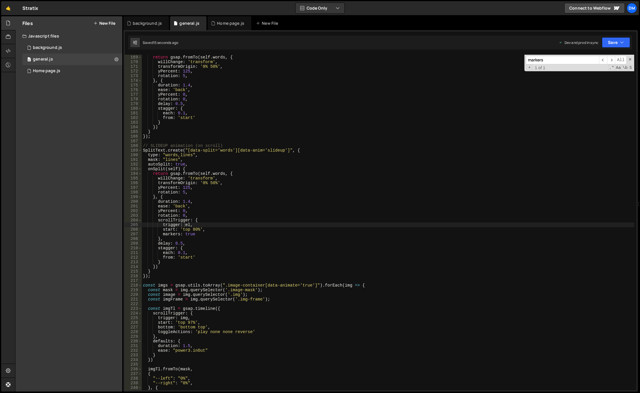
click at [290, 335] on div "onSplit ( self ) { return gsap . fromTo ( self . words , { willChange : 'transf…" at bounding box center [388, 222] width 492 height 345
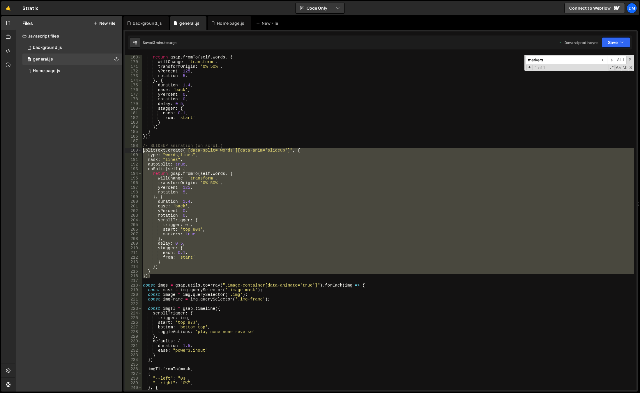
drag, startPoint x: 155, startPoint y: 277, endPoint x: 118, endPoint y: 151, distance: 130.8
click at [118, 151] on div "Files New File Javascript files 0 background.js 0 0 general.js 0 0 Home page.js…" at bounding box center [327, 204] width 625 height 376
type textarea "SplitText.create("[data-split='words'][data-anim='slideup']", { type: "words,li…"
paste textarea
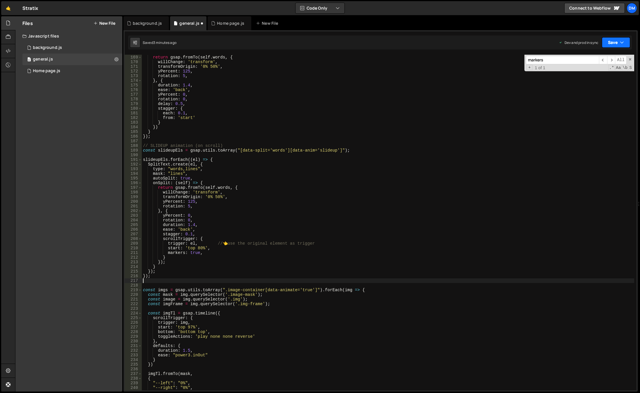
click at [611, 42] on button "Save" at bounding box center [616, 42] width 28 height 10
click at [587, 77] on div "Save to Production S" at bounding box center [596, 76] width 61 height 6
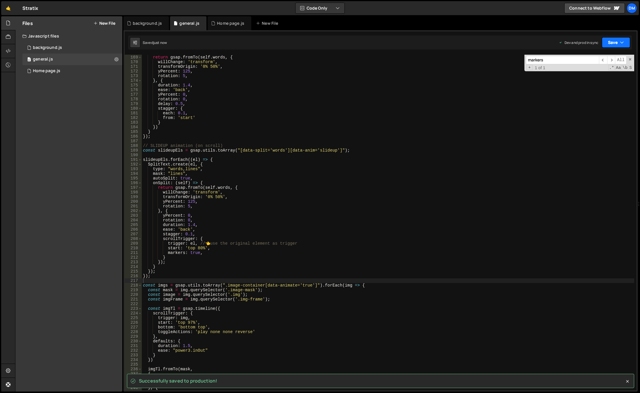
drag, startPoint x: 615, startPoint y: 42, endPoint x: 612, endPoint y: 47, distance: 5.5
click at [615, 42] on button "Save" at bounding box center [616, 42] width 28 height 10
click at [594, 63] on div "Saved just now" at bounding box center [596, 63] width 61 height 7
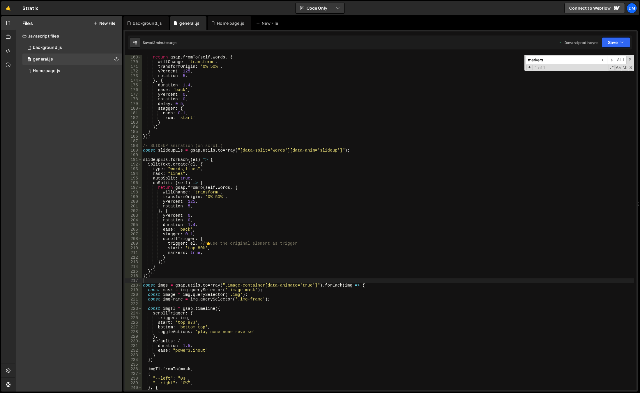
click at [22, 113] on div "Files New File Javascript files 0 background.js 0 0 general.js 0 0 Home page.js…" at bounding box center [68, 203] width 107 height 375
click at [280, 176] on div "onSplit ( self ) { return gsap . fromTo ( self . words , { willChange : 'transf…" at bounding box center [388, 222] width 492 height 345
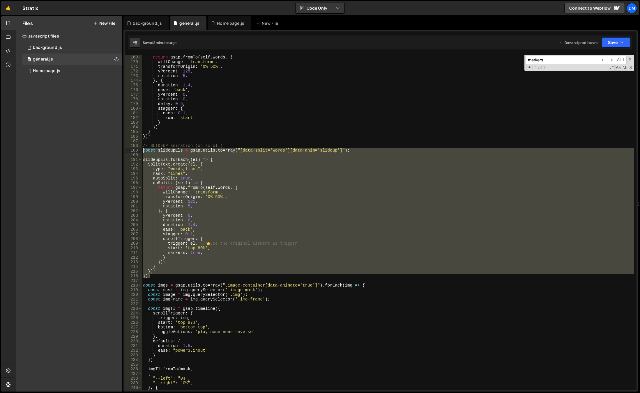
drag, startPoint x: 158, startPoint y: 278, endPoint x: 113, endPoint y: 150, distance: 135.0
click at [113, 150] on div "Files New File Javascript files 0 background.js 0 0 general.js 0 0 Home page.js…" at bounding box center [327, 204] width 625 height 376
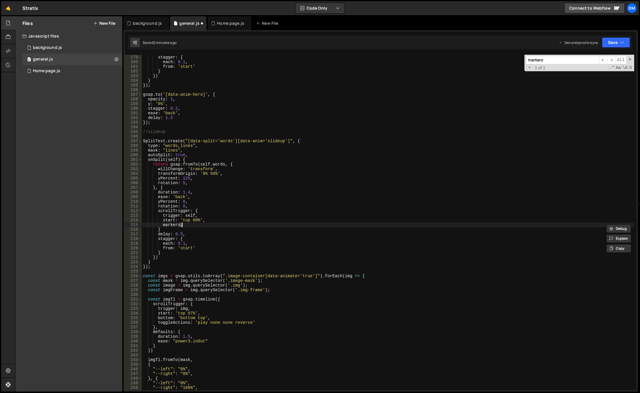
scroll to position [759, 0]
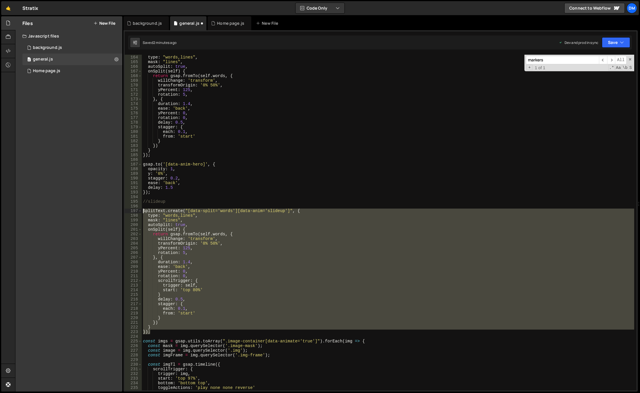
drag, startPoint x: 154, startPoint y: 334, endPoint x: 124, endPoint y: 210, distance: 127.8
click at [124, 210] on div "scrub: scrub, 211 212 213 214 215 216 217 218 219 220 221 222 223 224 225 226 2…" at bounding box center [380, 210] width 514 height 361
paste textarea "});"
type textarea "});"
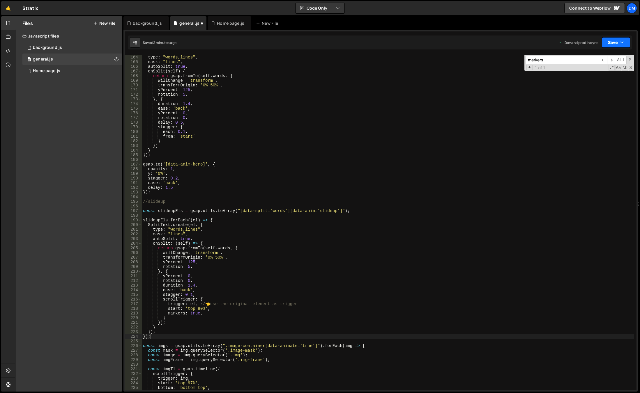
click at [622, 42] on icon "button" at bounding box center [622, 43] width 4 height 6
click at [599, 72] on button "Save to Production S Saved 2 minutes ago" at bounding box center [596, 79] width 70 height 19
drag, startPoint x: 609, startPoint y: 42, endPoint x: 606, endPoint y: 47, distance: 6.2
click at [609, 42] on button "Save" at bounding box center [612, 42] width 35 height 10
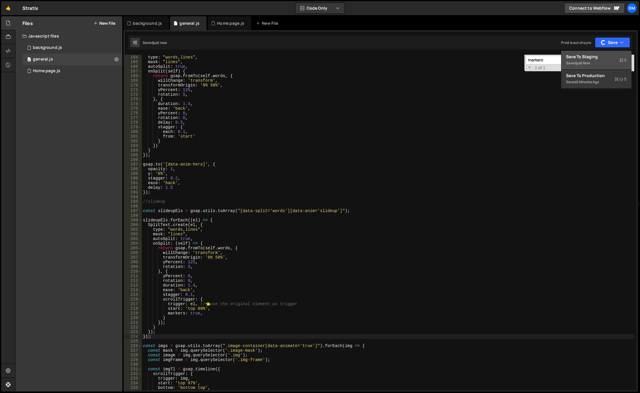
click at [597, 58] on div "Save to Staging S" at bounding box center [596, 57] width 61 height 6
